Goal: Answer question/provide support

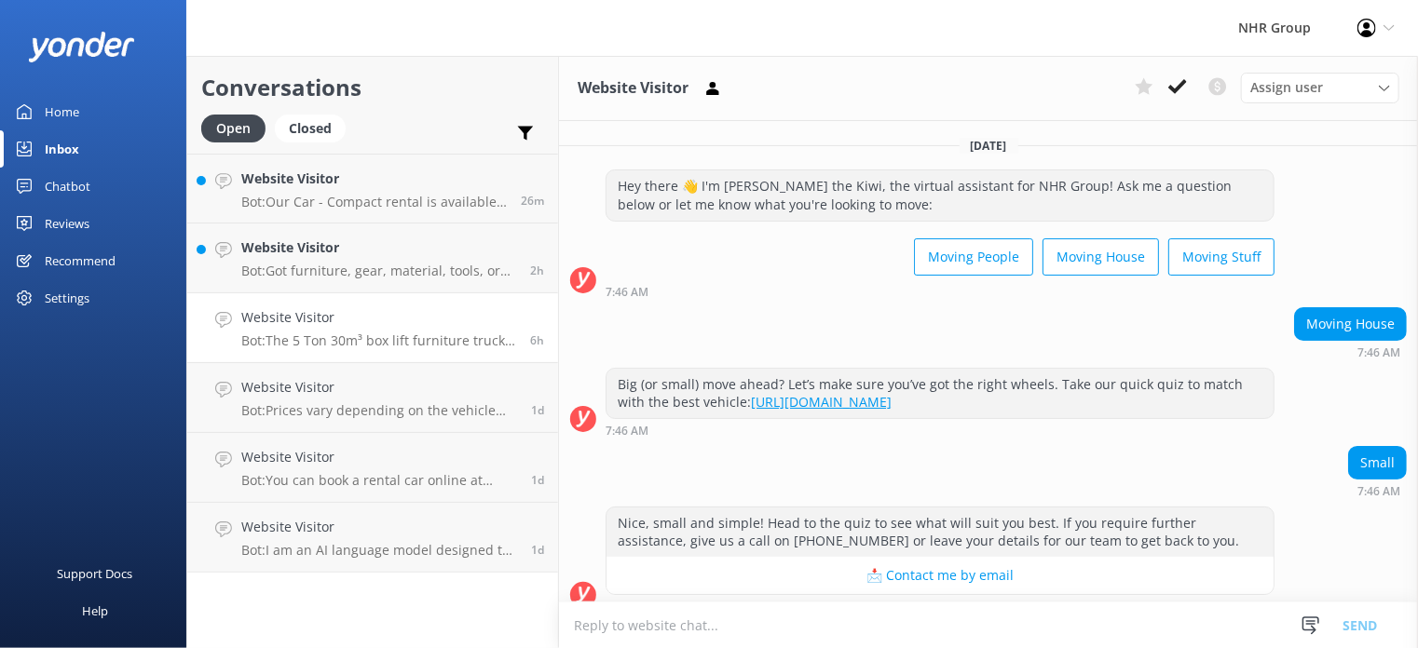
scroll to position [210, 0]
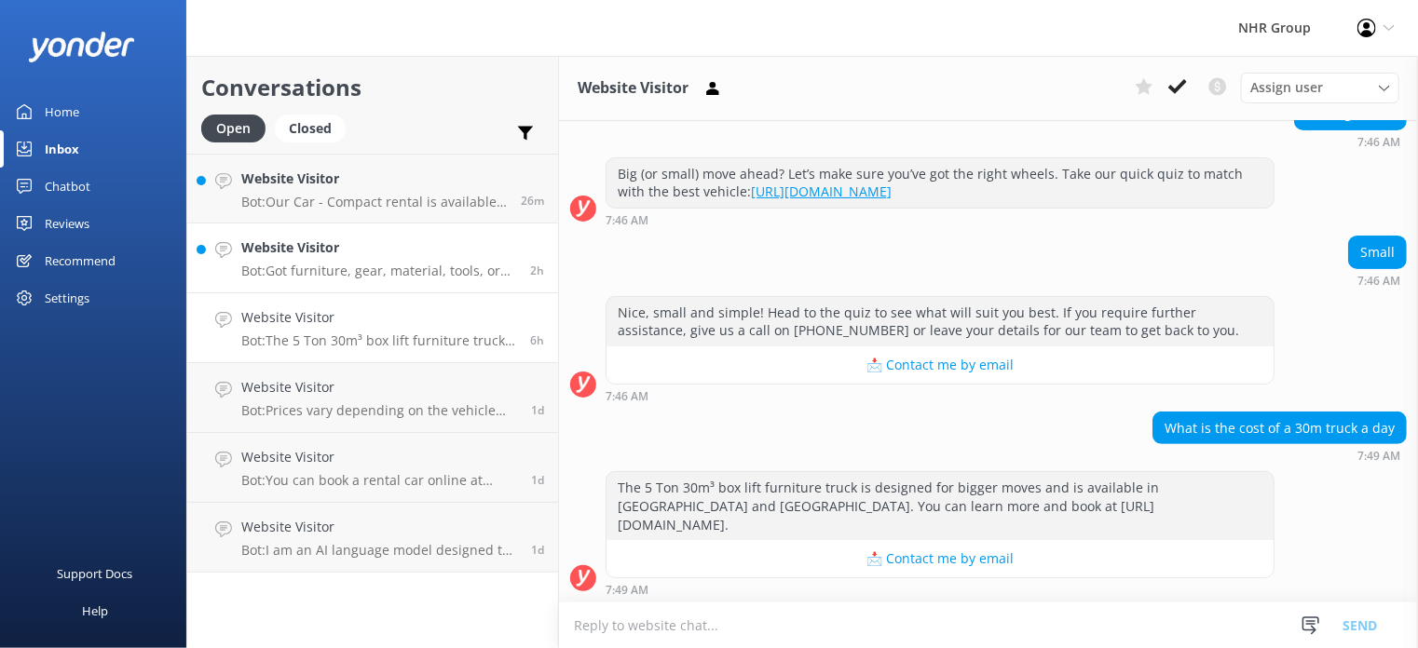
click at [334, 255] on h4 "Website Visitor" at bounding box center [378, 247] width 275 height 20
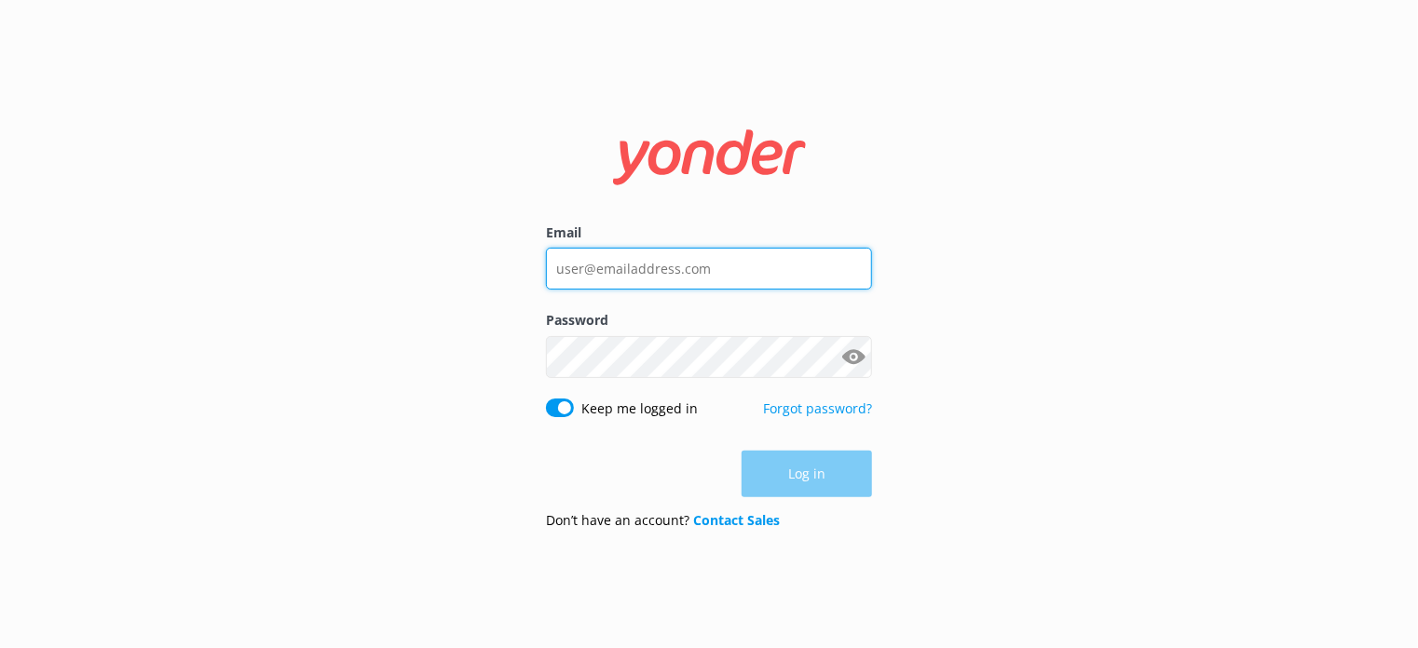
type input "[EMAIL_ADDRESS][DOMAIN_NAME]"
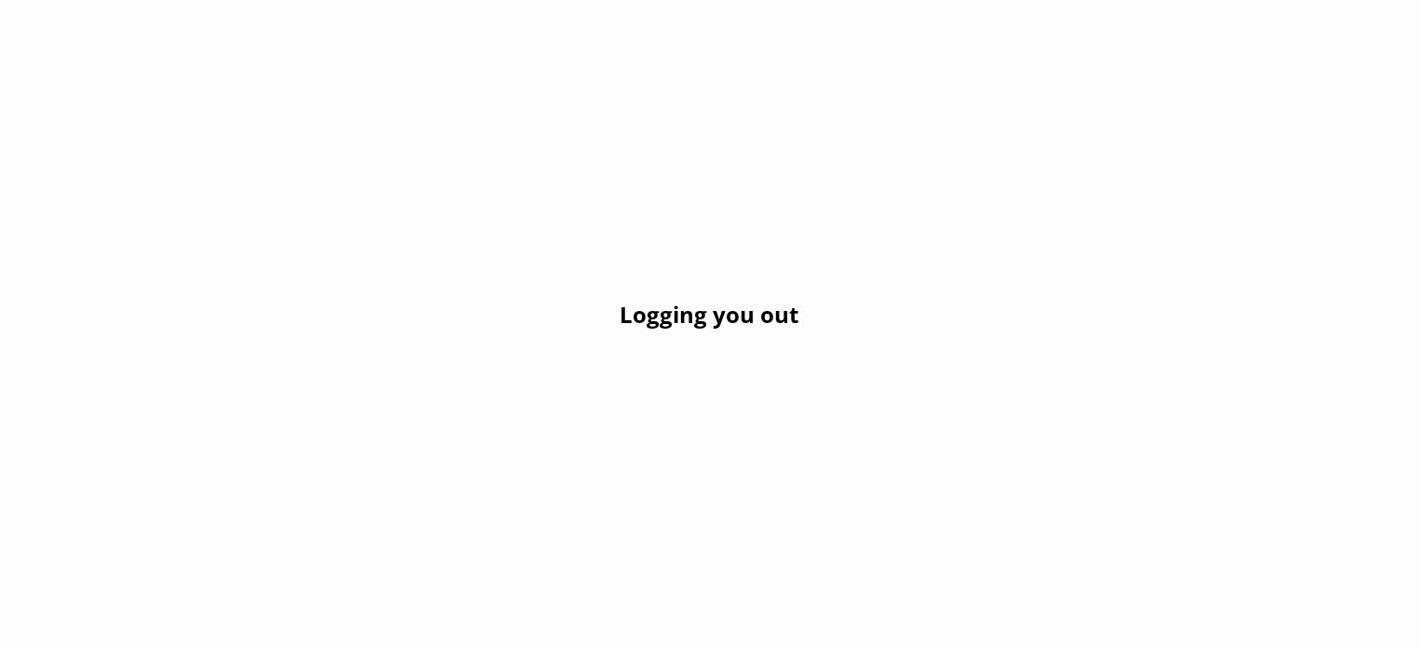
click at [124, 183] on div "Logging you out" at bounding box center [709, 324] width 1418 height 648
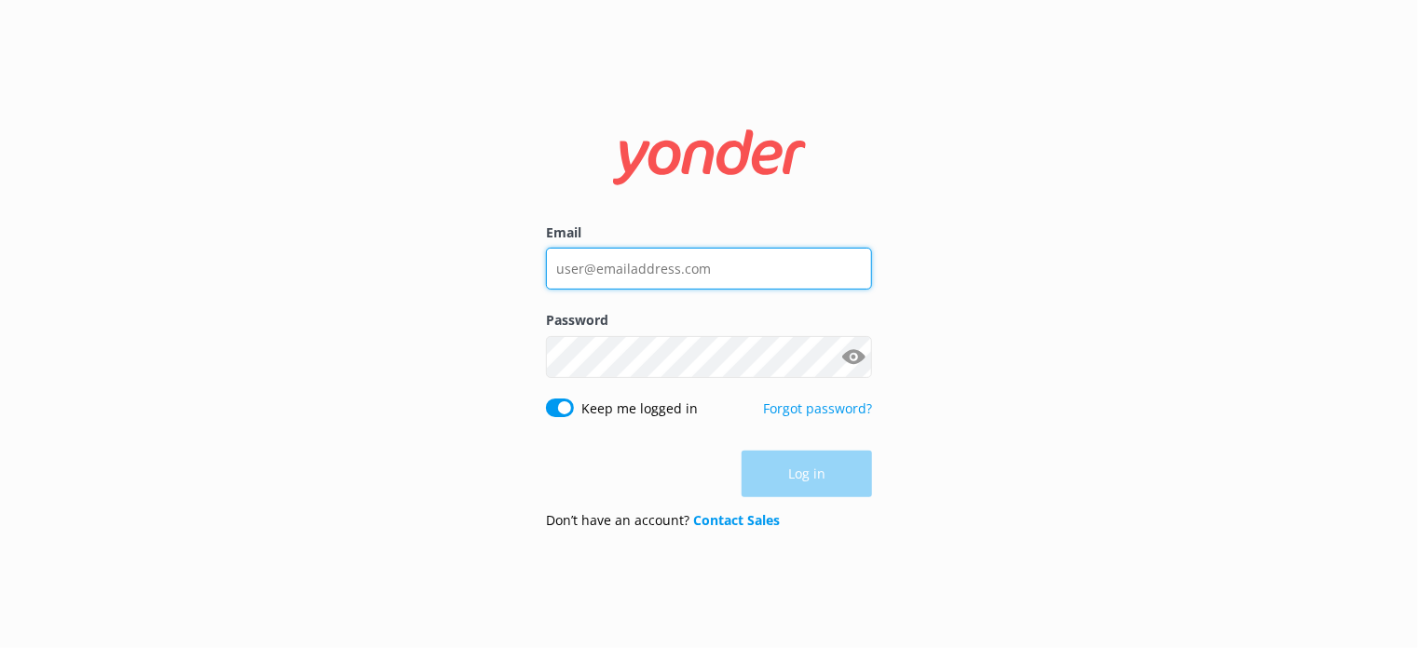
type input "[EMAIL_ADDRESS][DOMAIN_NAME]"
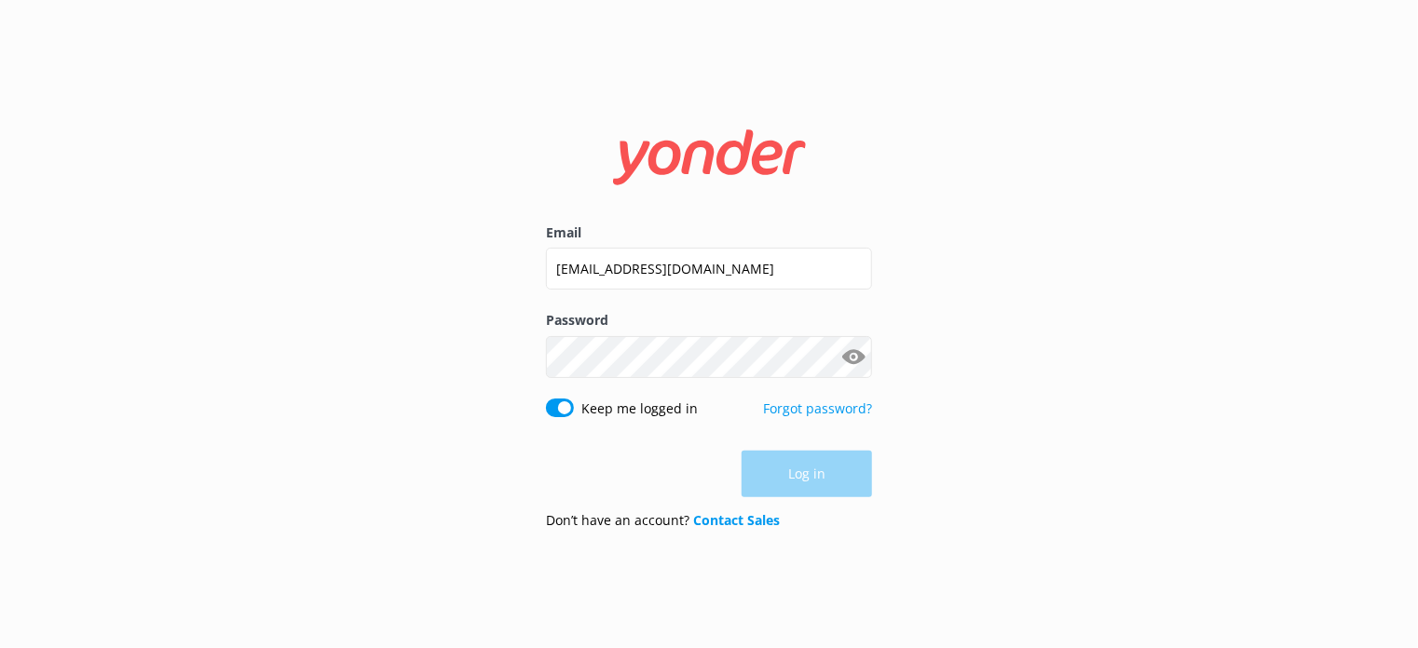
click at [794, 473] on div "Log in" at bounding box center [709, 474] width 326 height 47
click at [794, 473] on button "Log in" at bounding box center [806, 475] width 130 height 47
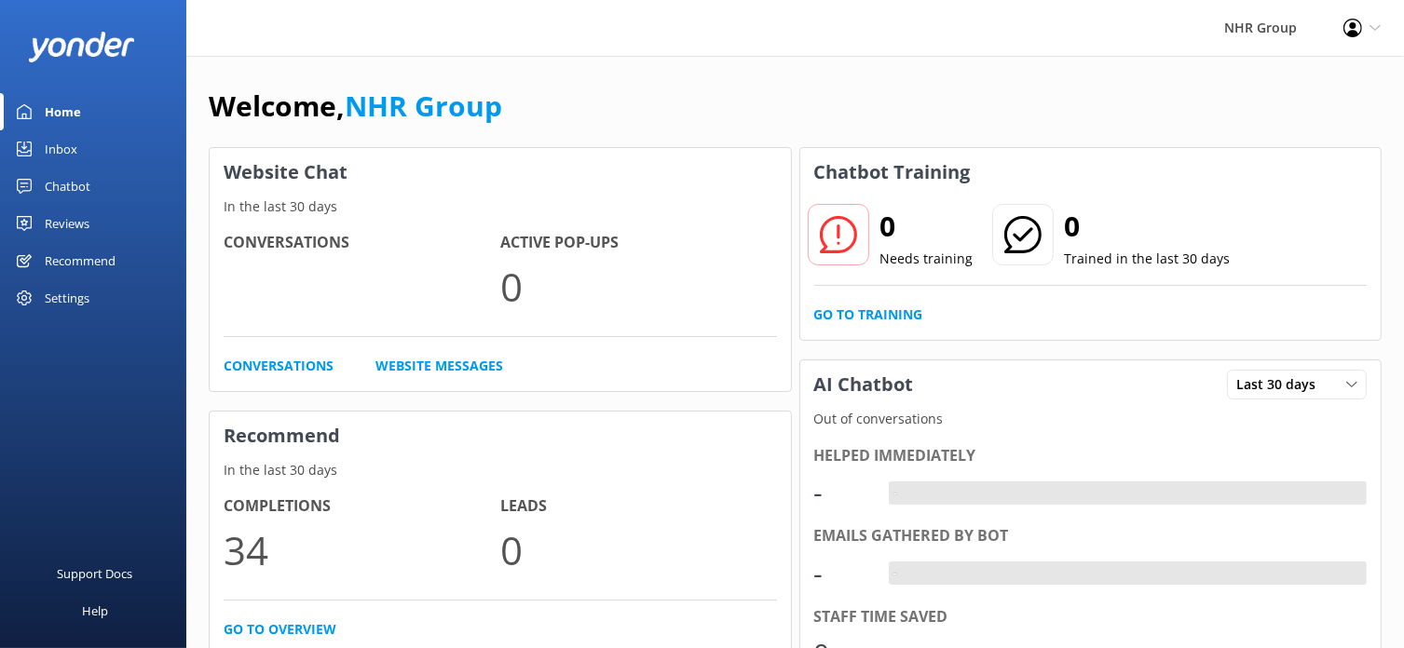
click at [63, 147] on div "Inbox" at bounding box center [61, 148] width 33 height 37
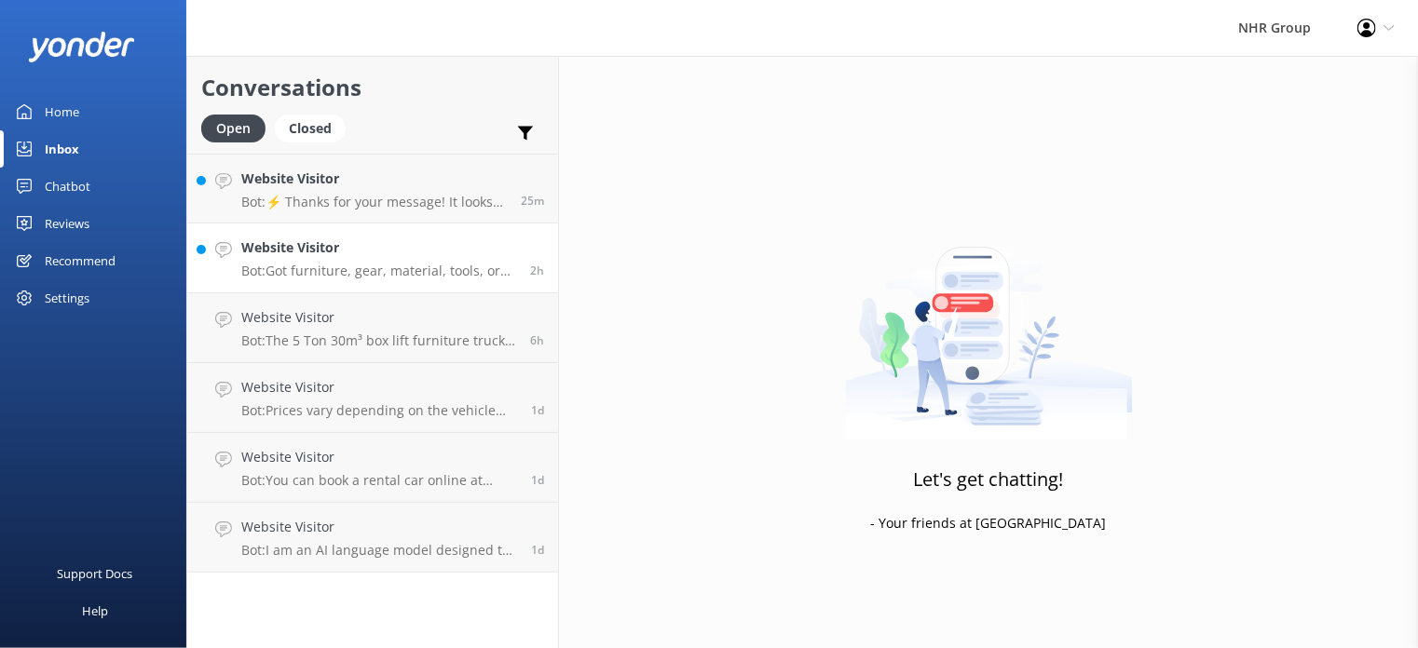
click at [415, 245] on h4 "Website Visitor" at bounding box center [378, 247] width 275 height 20
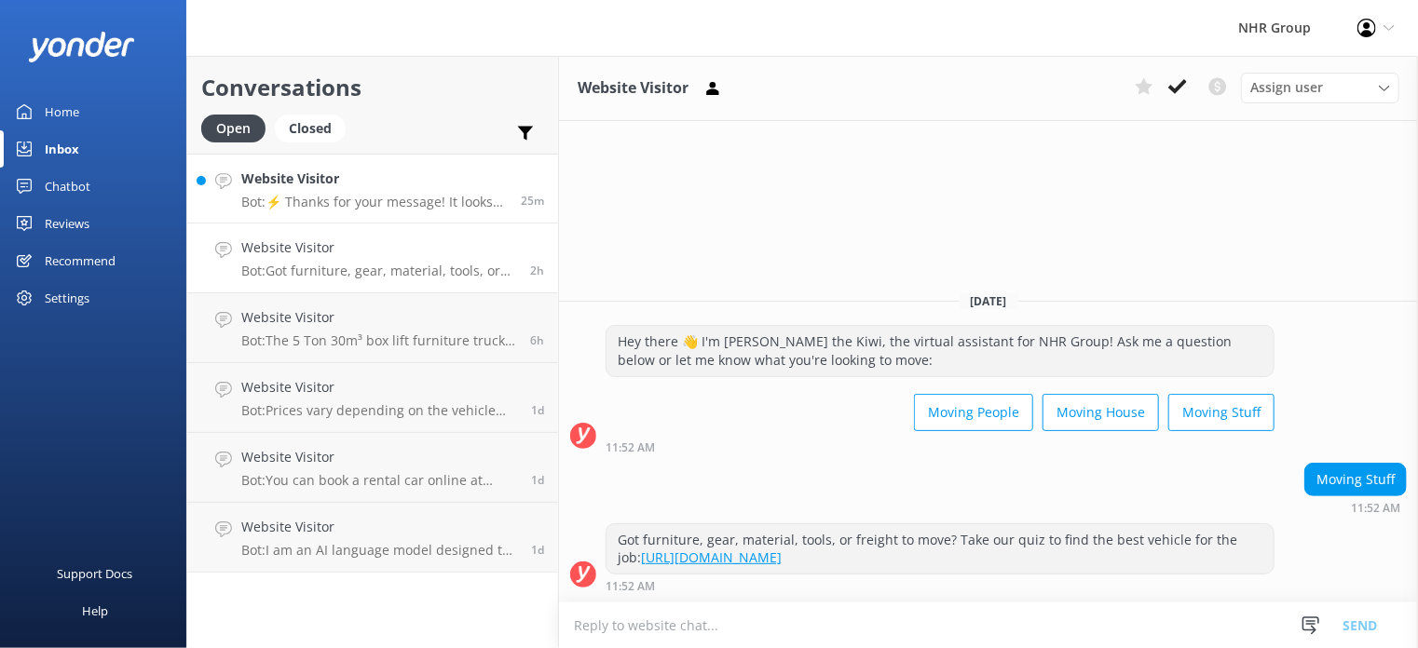
click at [371, 200] on p "Bot: ⚡ Thanks for your message! It looks like this one might be best handled by…" at bounding box center [373, 202] width 265 height 17
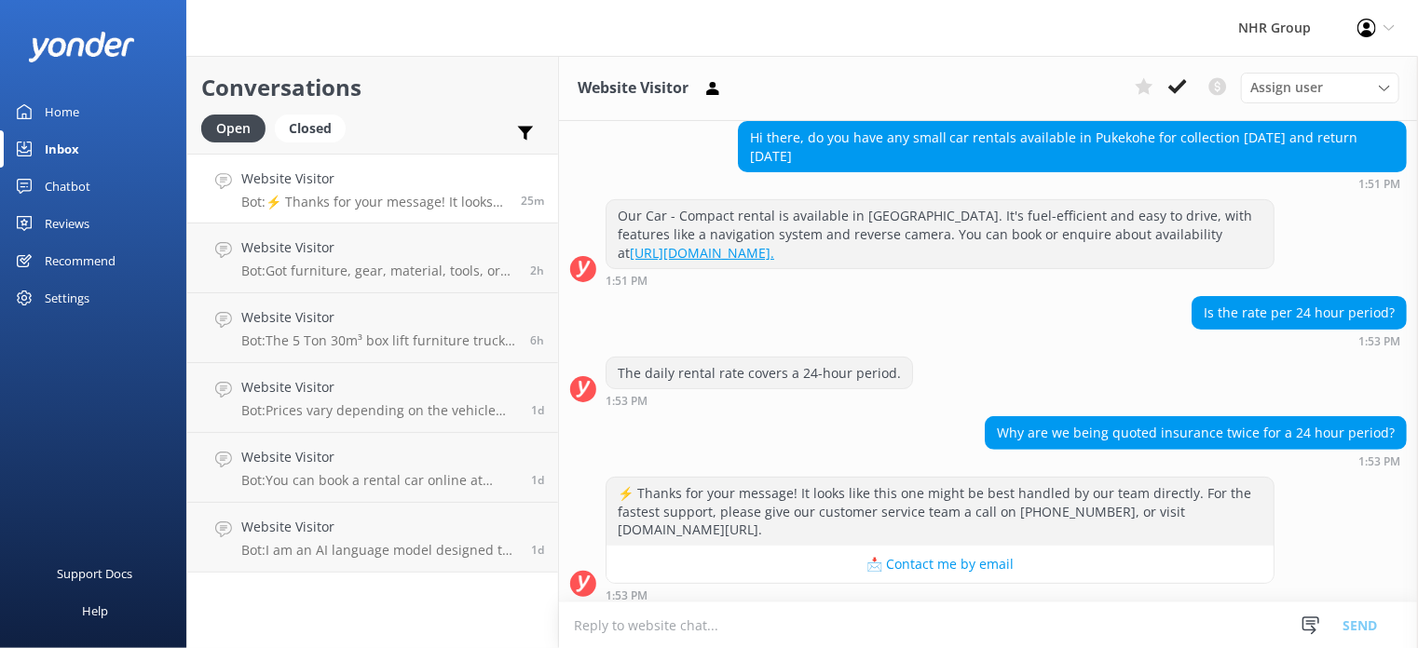
scroll to position [192, 0]
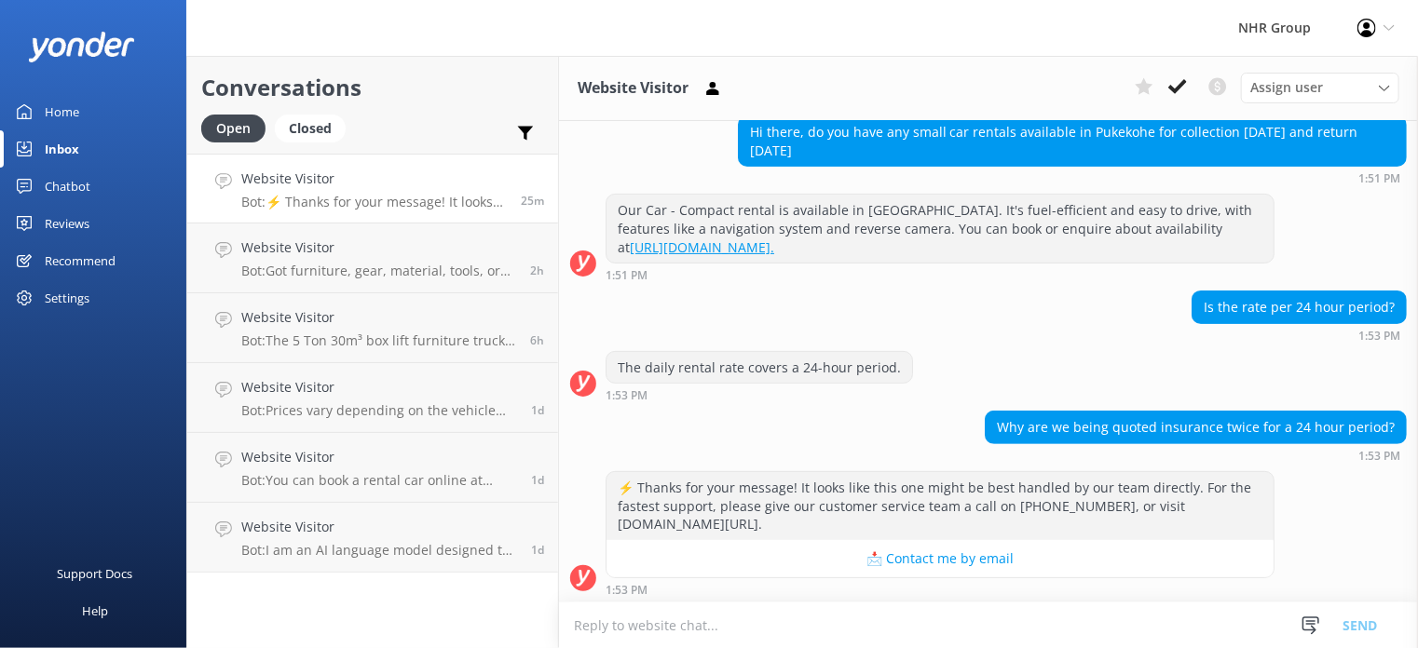
click at [827, 629] on textarea at bounding box center [988, 626] width 859 height 46
click at [734, 629] on textarea "Please note, standard insaurance is included and you must take this selection." at bounding box center [988, 625] width 859 height 47
click at [1080, 625] on textarea "Please note, standard insurance is included and you must take this selection." at bounding box center [988, 625] width 859 height 47
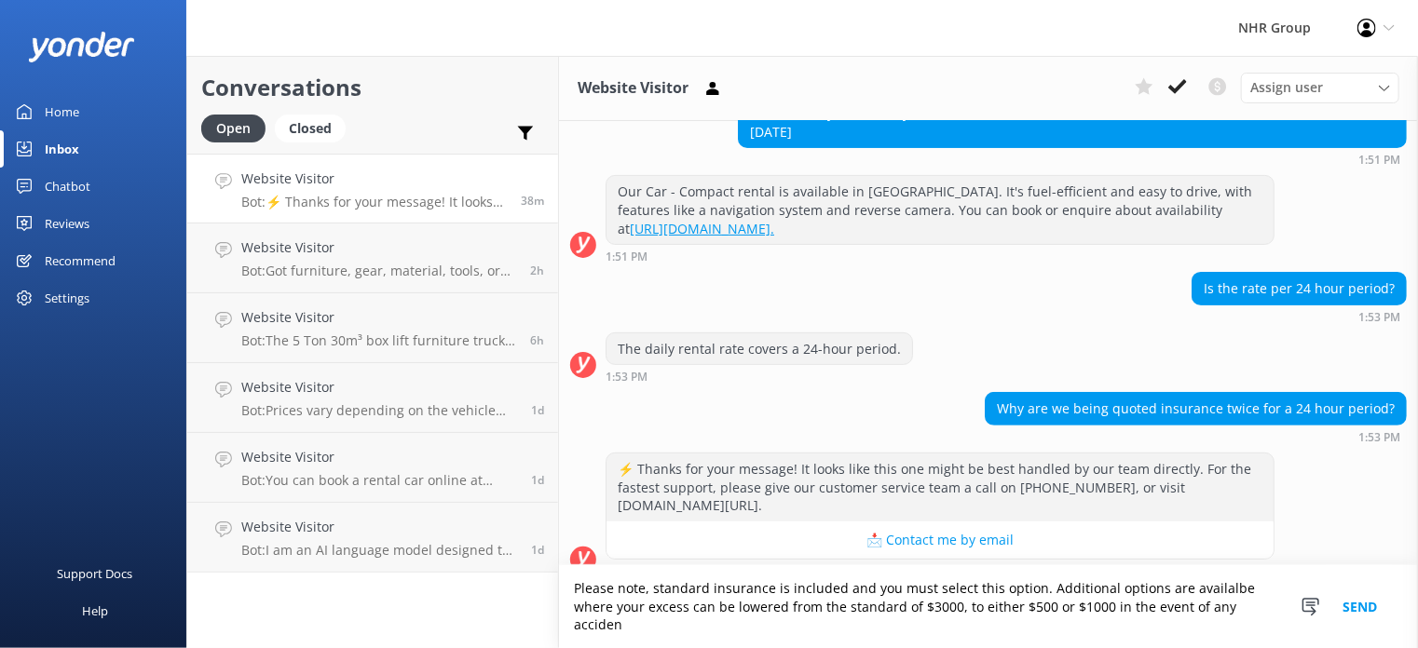
scroll to position [229, 0]
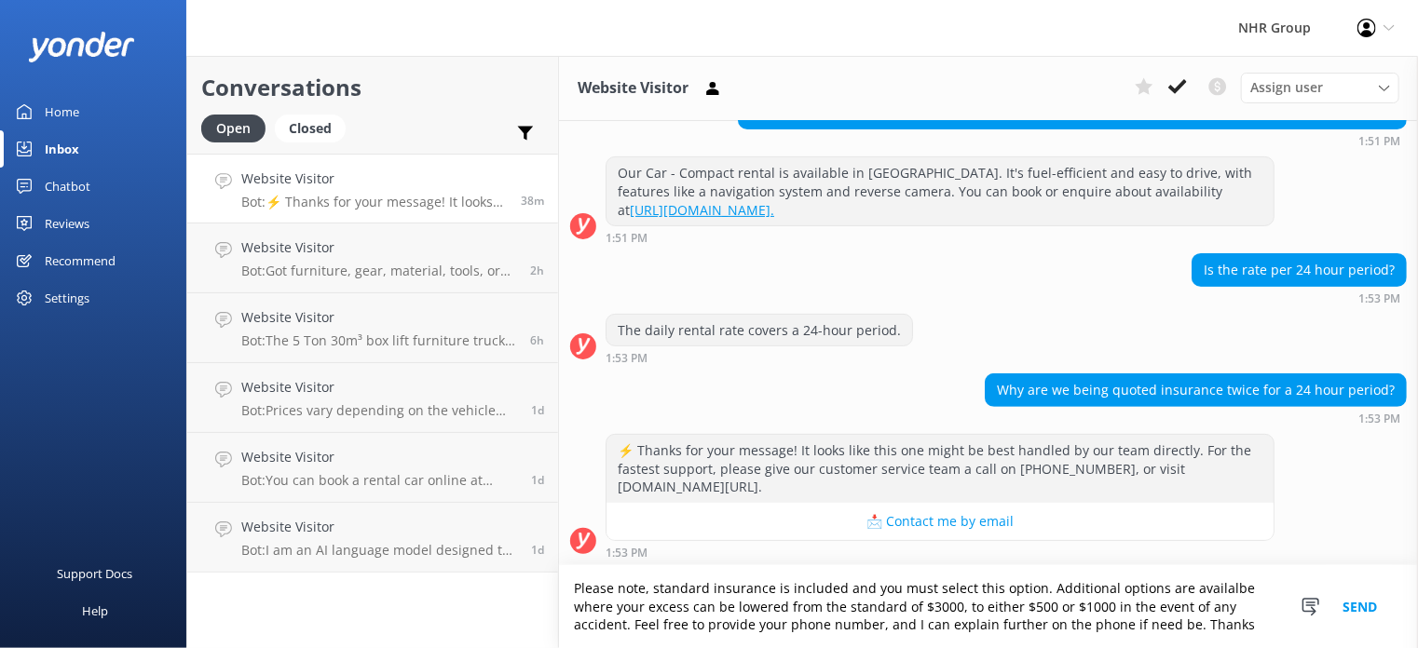
click at [1194, 590] on textarea "Please note, standard insurance is included and you must select this option. Ad…" at bounding box center [988, 606] width 859 height 83
drag, startPoint x: 648, startPoint y: 589, endPoint x: 565, endPoint y: 588, distance: 82.9
click at [565, 588] on textarea "Please note, standard insurance is included and you must select this option. Ad…" at bounding box center [988, 606] width 859 height 83
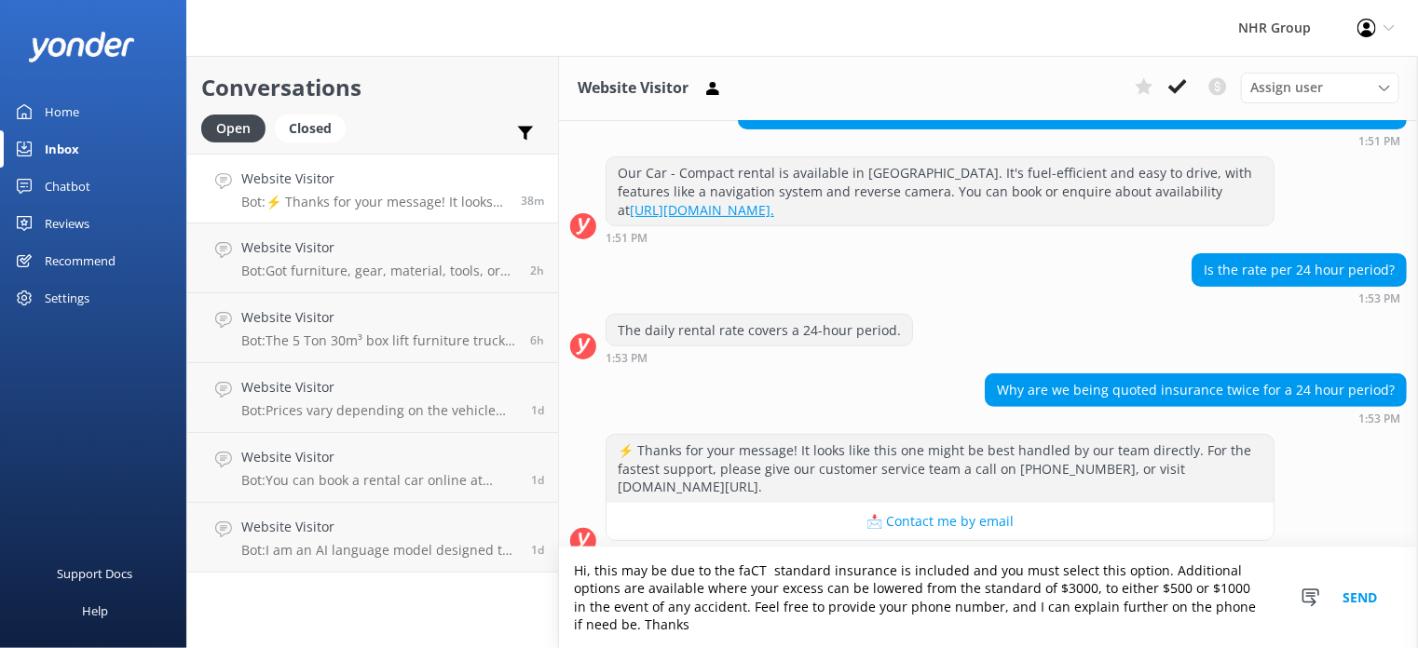
scroll to position [247, 0]
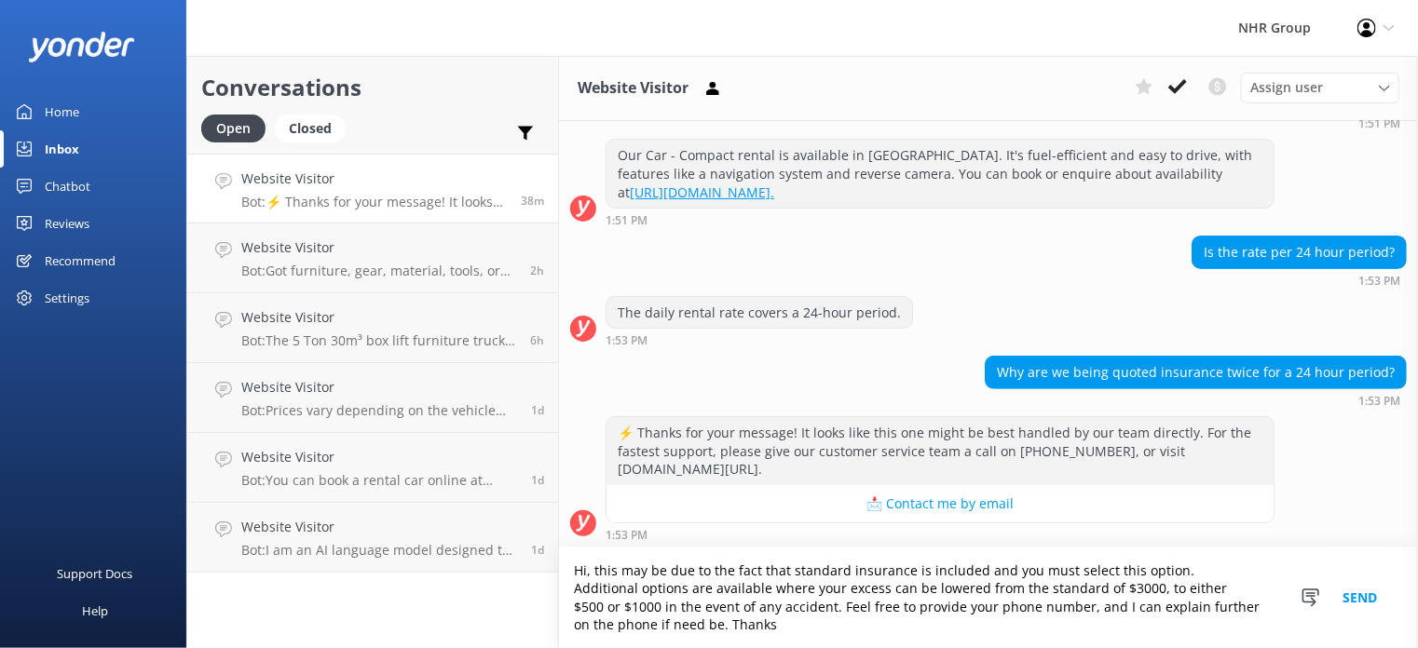
click at [976, 569] on textarea "Hi, this may be due to the fact that standard insurance is included and you mus…" at bounding box center [988, 598] width 859 height 101
click at [864, 629] on textarea "Hi, this may be due to the fact that standard insurance is included in the dail…" at bounding box center [988, 598] width 859 height 101
click at [849, 584] on textarea "Hi, this may be due to the fact that standard insurance is included in the dail…" at bounding box center [988, 598] width 859 height 101
click at [875, 607] on textarea "Hi, this may be due to the fact that standard insurance is included in the dail…" at bounding box center [988, 598] width 859 height 101
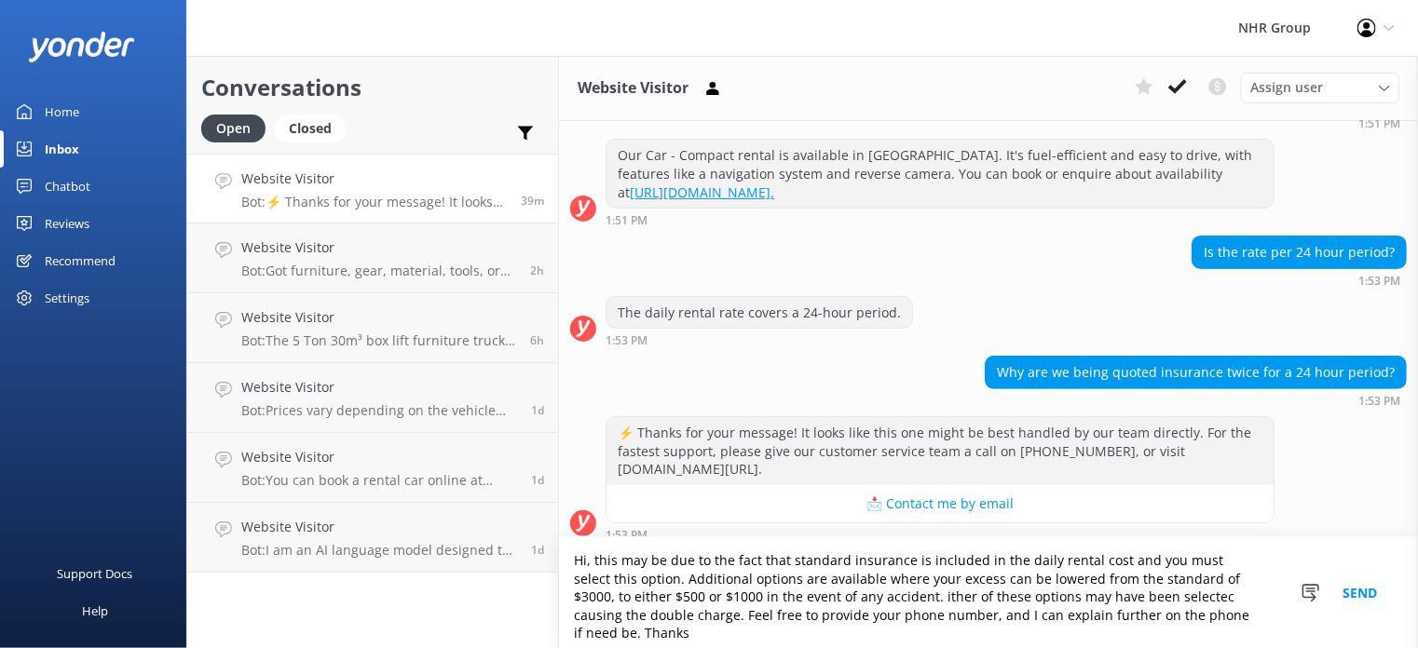
scroll to position [257, 0]
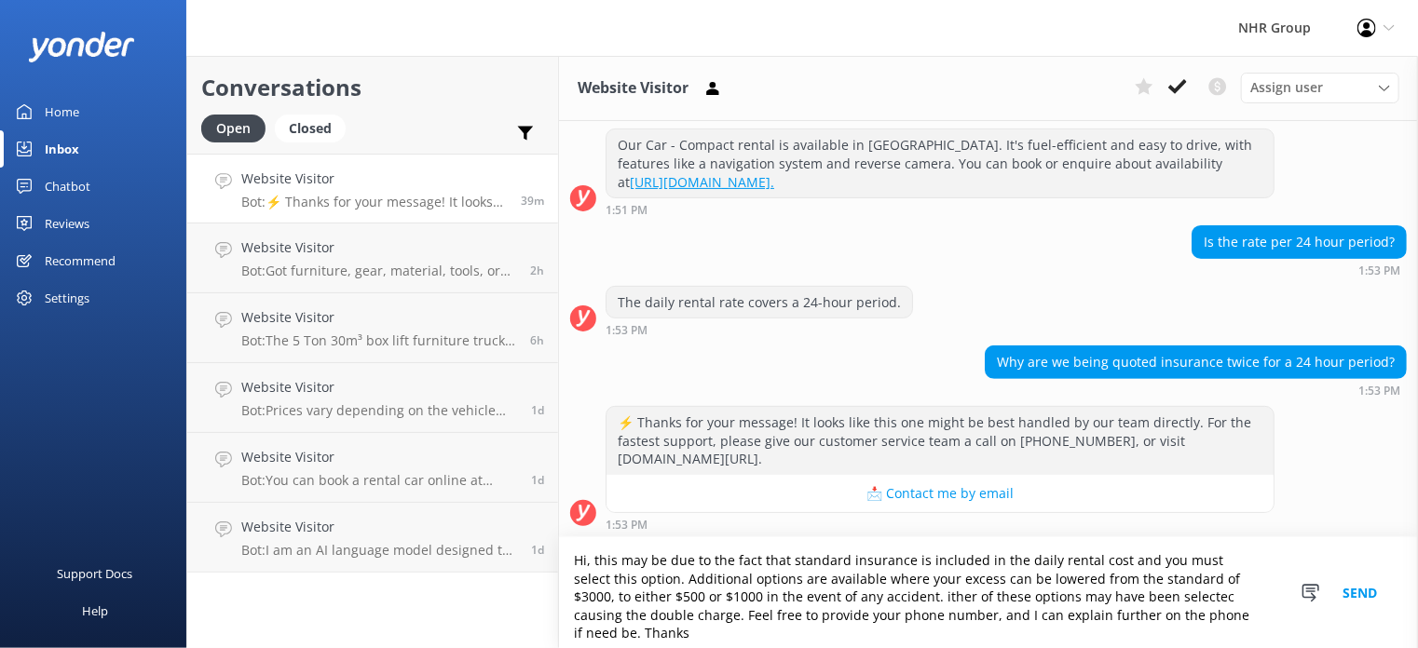
click at [889, 593] on textarea "Hi, this may be due to the fact that standard insurance is included in the dail…" at bounding box center [988, 592] width 859 height 111
click at [882, 595] on textarea "Hi, this may be due to the fact that standard insurance is included in the dail…" at bounding box center [988, 592] width 859 height 111
click at [1144, 599] on textarea "Hi, this may be due to the fact that standard insurance is included in the dail…" at bounding box center [988, 592] width 859 height 111
click at [1215, 595] on textarea "Hi, this may be due to the fact that standard insurance is included in the dail…" at bounding box center [988, 592] width 859 height 111
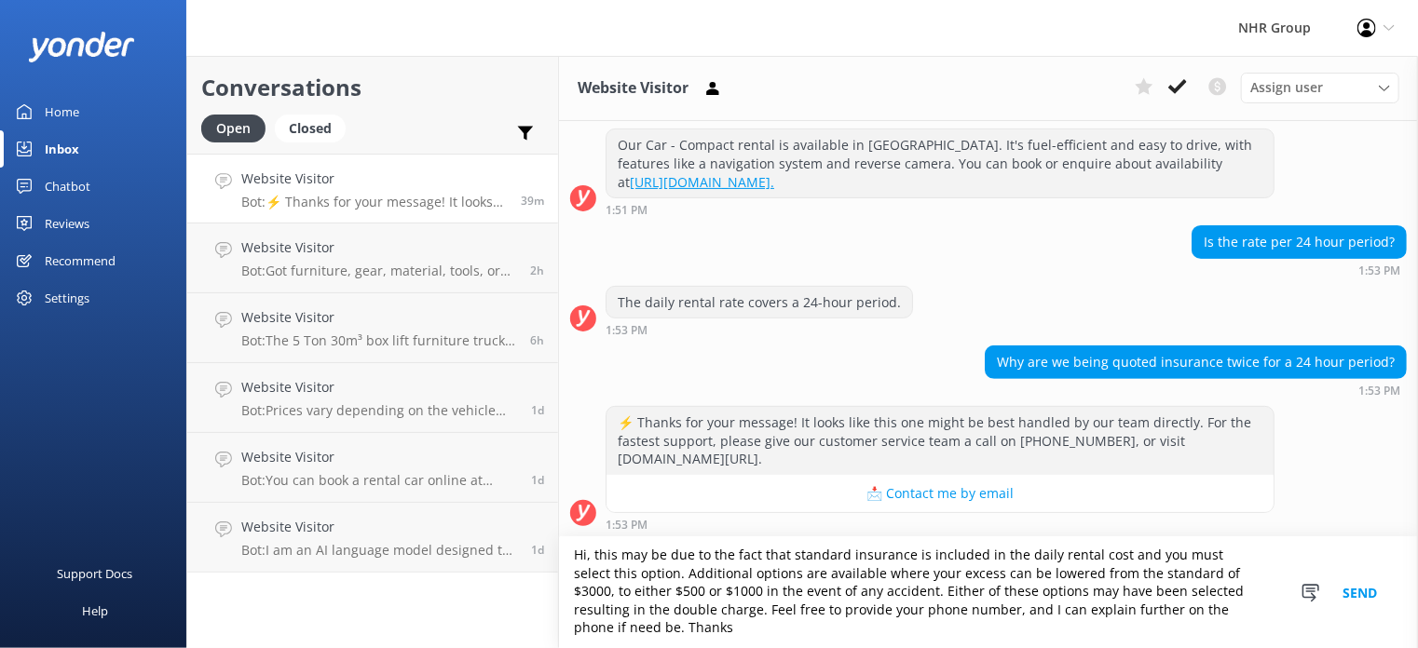
scroll to position [7, 0]
type textarea "Hi, this may be due to the fact that standard insurance is included in the dail…"
click at [1352, 597] on button "Send" at bounding box center [1359, 592] width 70 height 111
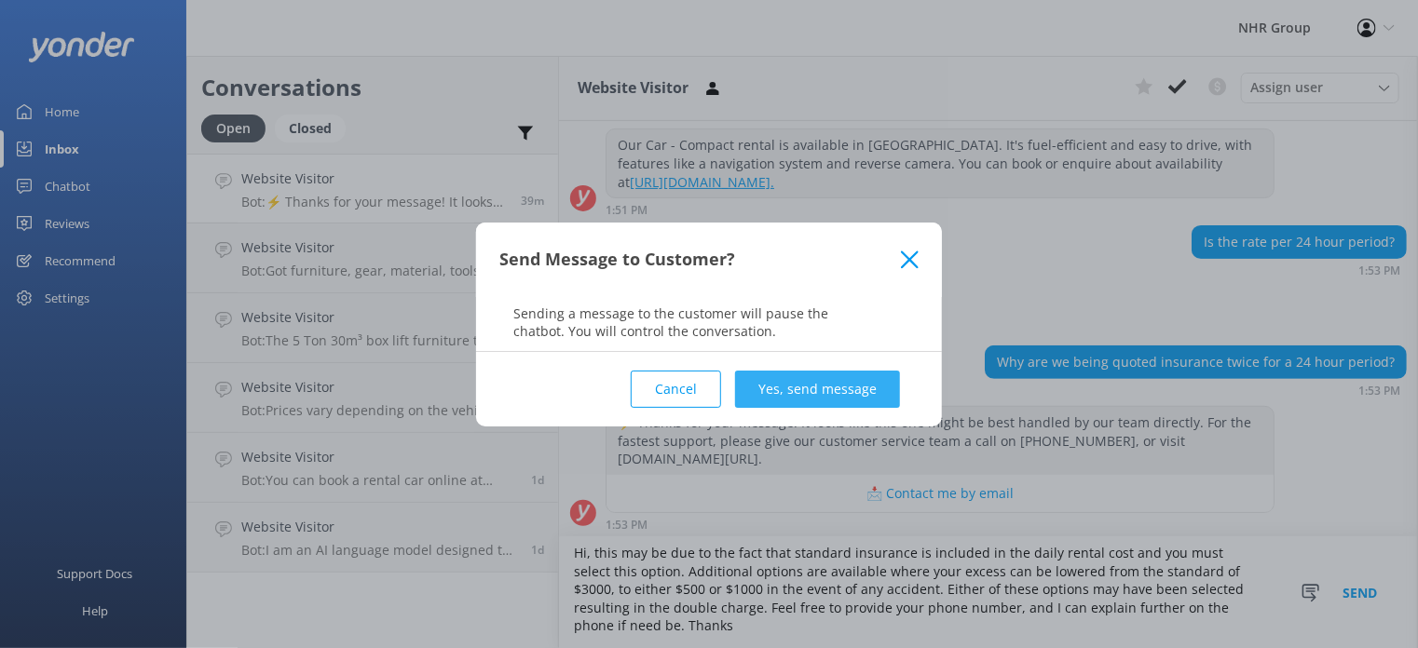
click at [817, 390] on button "Yes, send message" at bounding box center [817, 389] width 165 height 37
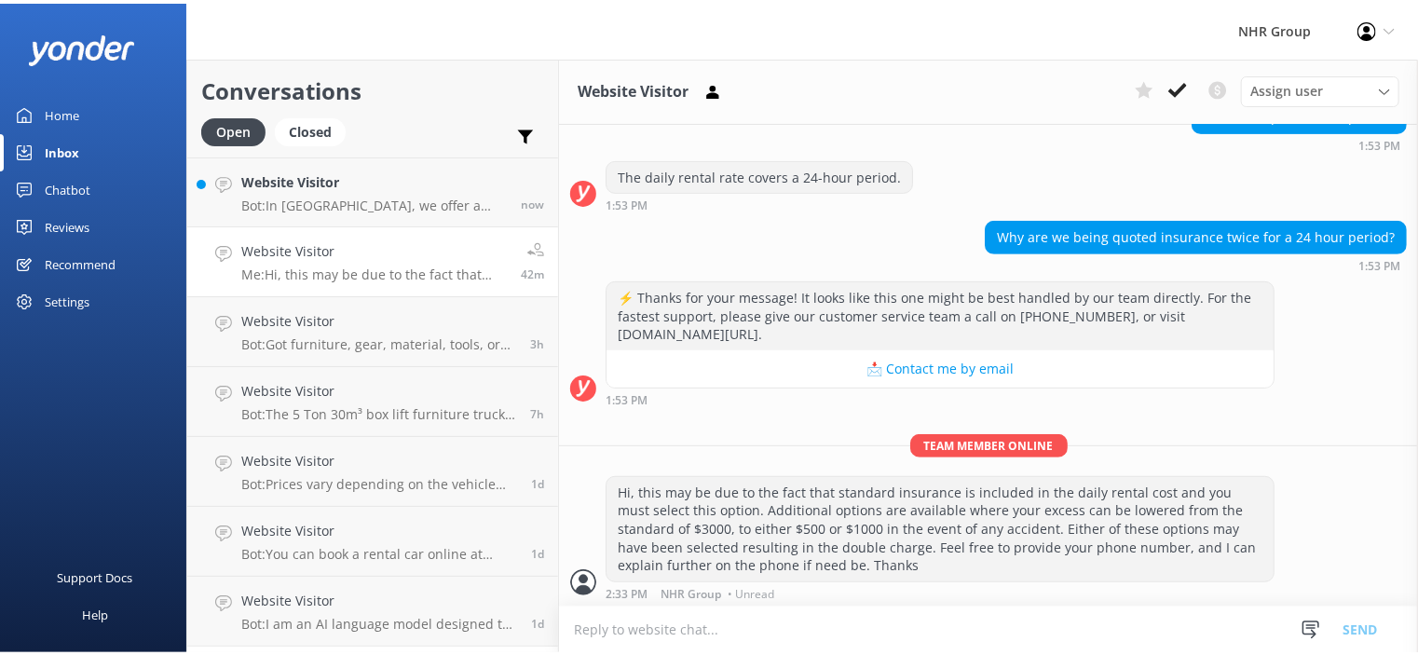
scroll to position [379, 0]
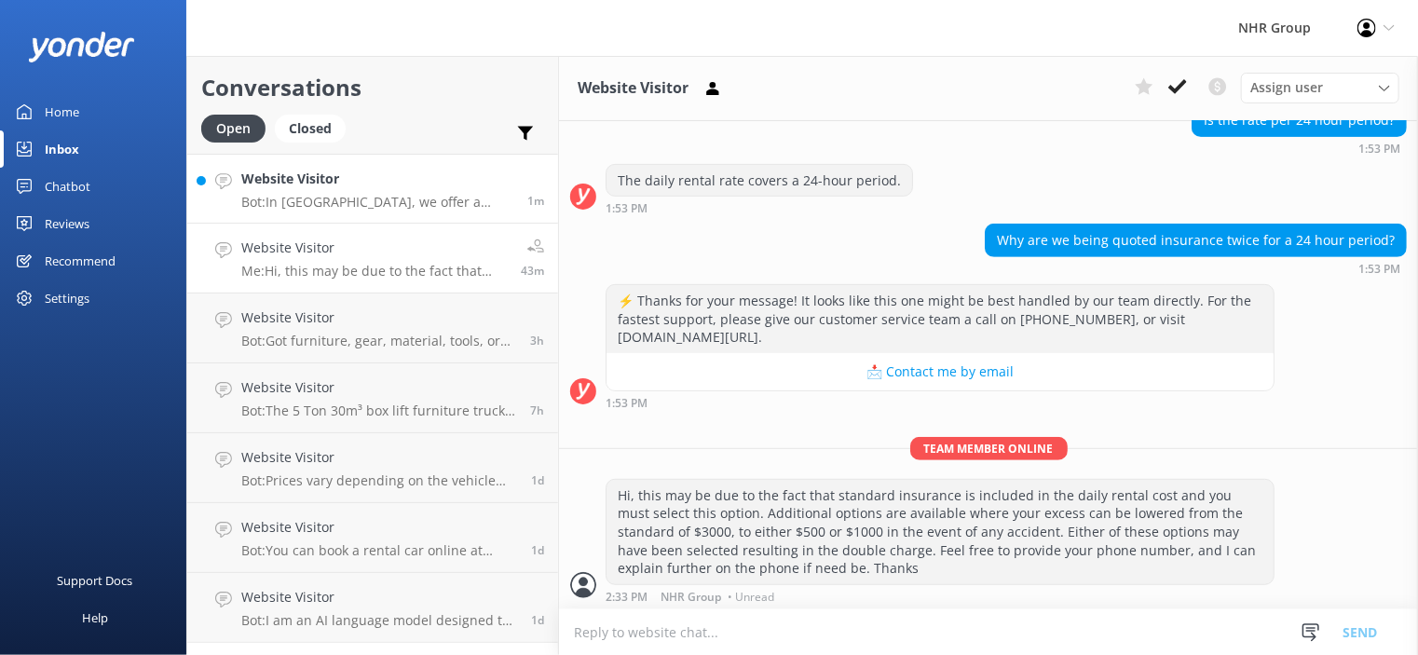
click at [371, 200] on p "Bot: In [GEOGRAPHIC_DATA], we offer a range of rentals including cargo vans and…" at bounding box center [377, 202] width 272 height 17
